Goal: Check status: Check status

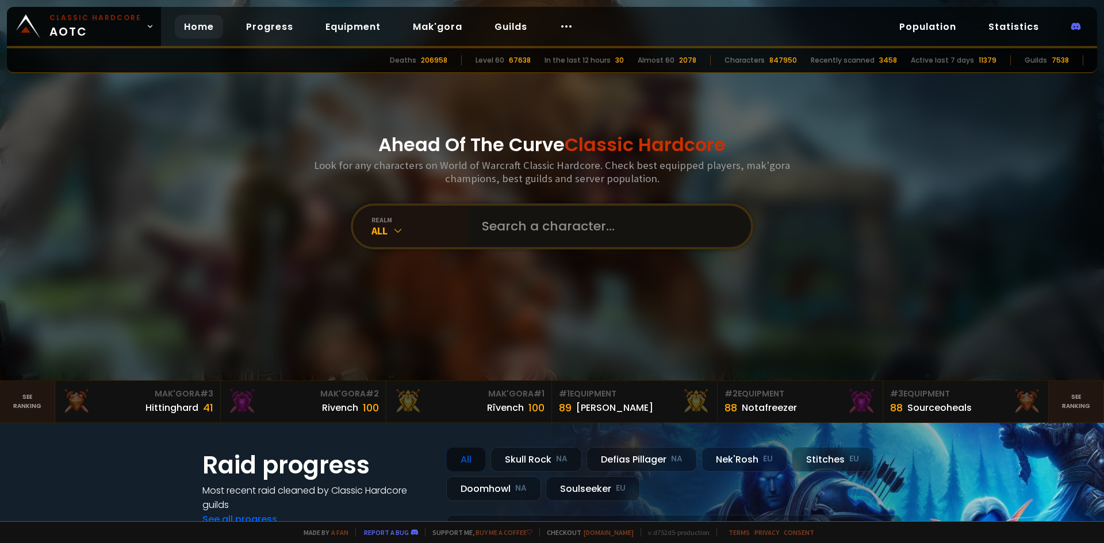
click at [552, 231] on input "text" at bounding box center [606, 226] width 262 height 41
paste input "Afkarlo"
type input "Afkarlo"
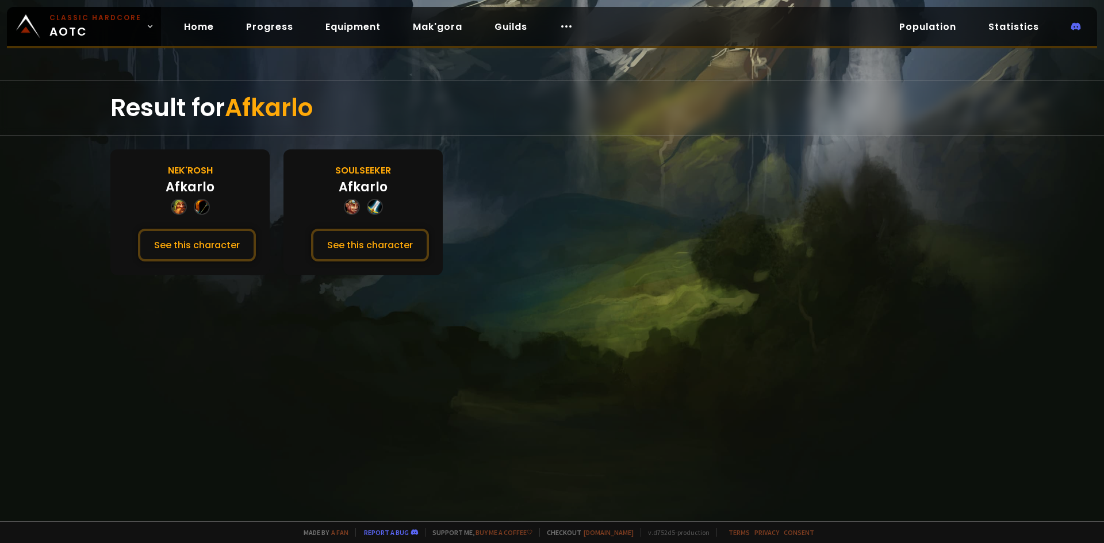
click at [359, 227] on div "Soulseeker Afkarlo See this character" at bounding box center [362, 212] width 159 height 126
click at [358, 239] on button "See this character" at bounding box center [370, 245] width 118 height 33
click at [372, 314] on div "Result for [PERSON_NAME] See this character Soulseeker Afkarlo See this charact…" at bounding box center [552, 300] width 1104 height 441
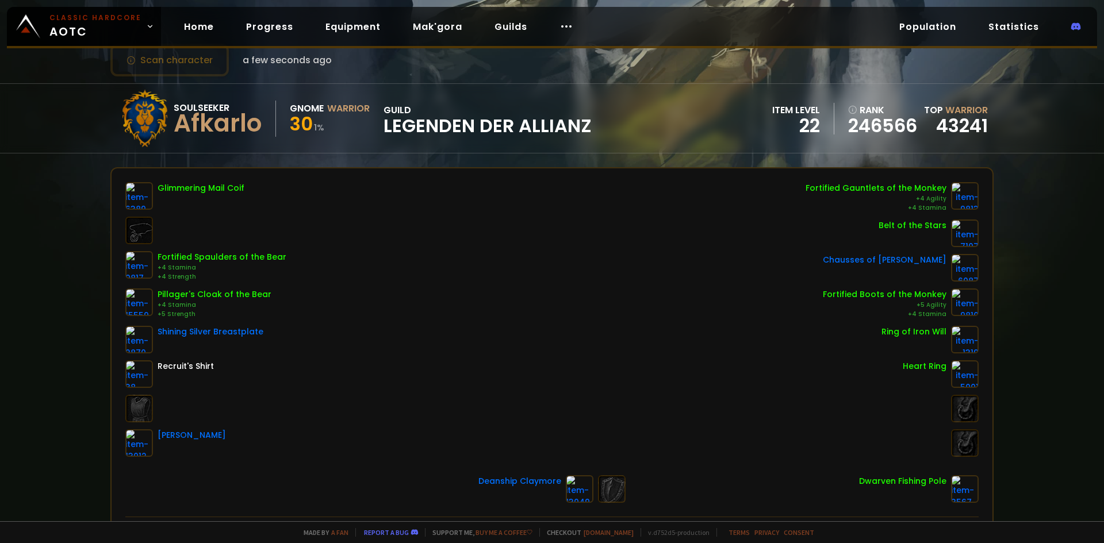
scroll to position [57, 0]
